Goal: Find specific page/section: Find specific page/section

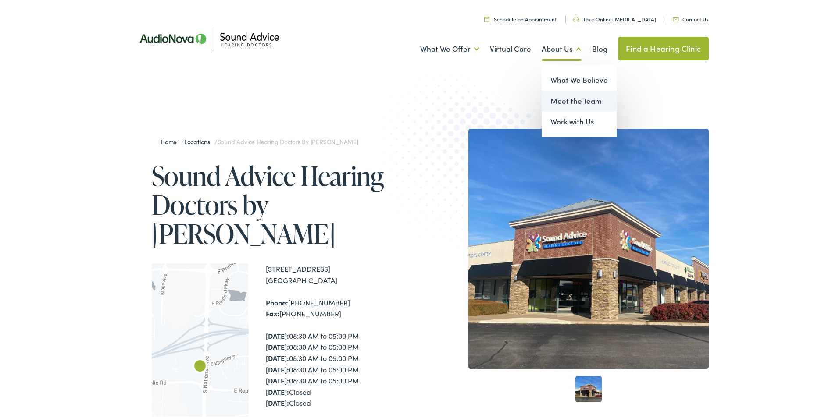
click at [588, 104] on link "Meet the Team" at bounding box center [578, 99] width 75 height 21
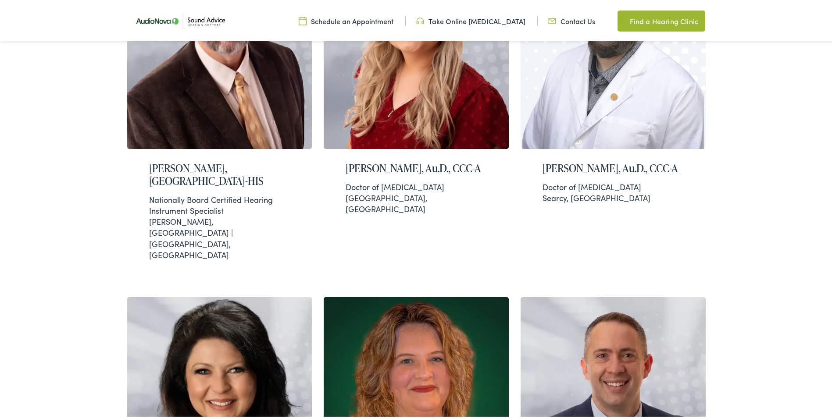
scroll to position [364, 0]
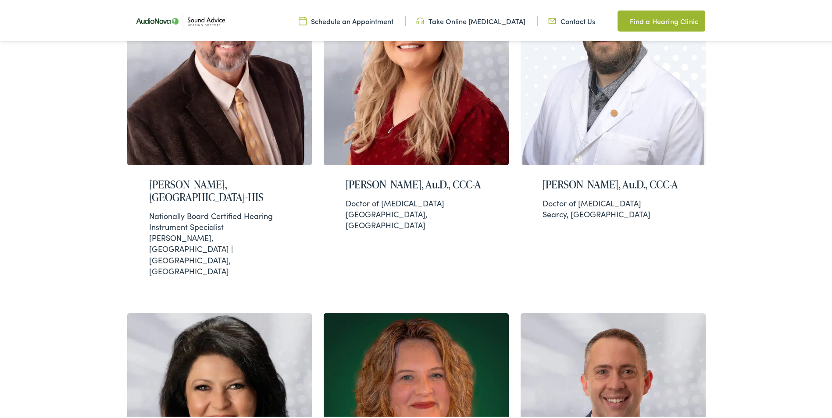
click at [668, 222] on div "Kevin Tripp, Au.D., CCC-A Doctor of Audiology Searcy, AR" at bounding box center [612, 198] width 185 height 68
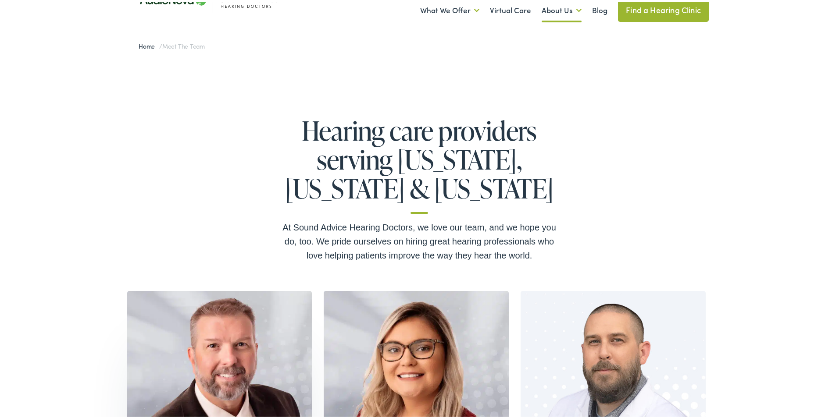
scroll to position [0, 0]
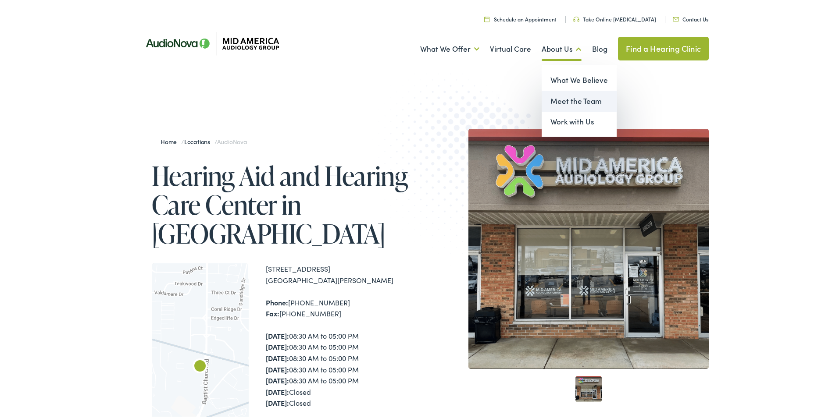
click at [567, 96] on link "Meet the Team" at bounding box center [578, 99] width 75 height 21
